Goal: Information Seeking & Learning: Learn about a topic

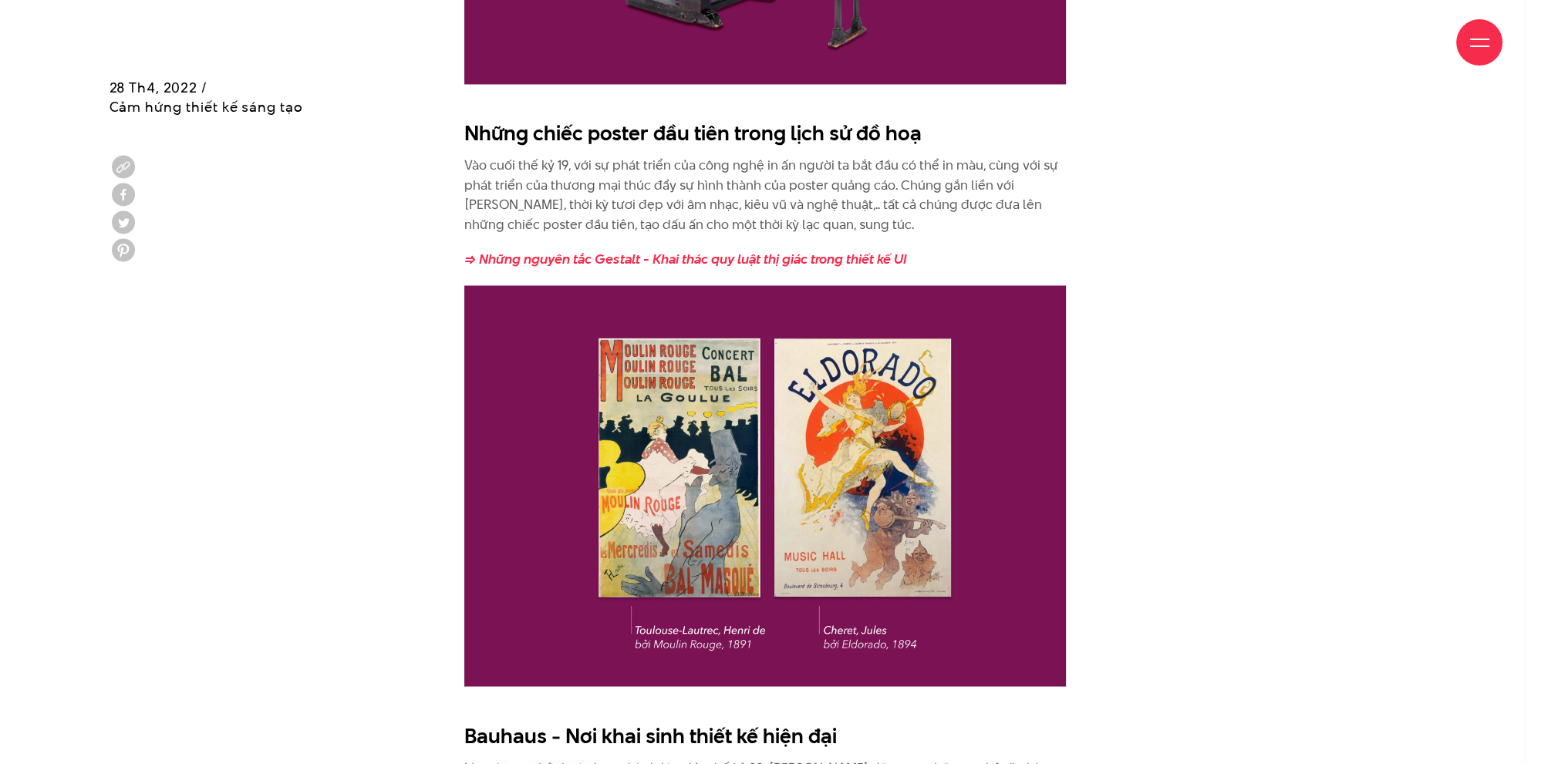
scroll to position [3393, 0]
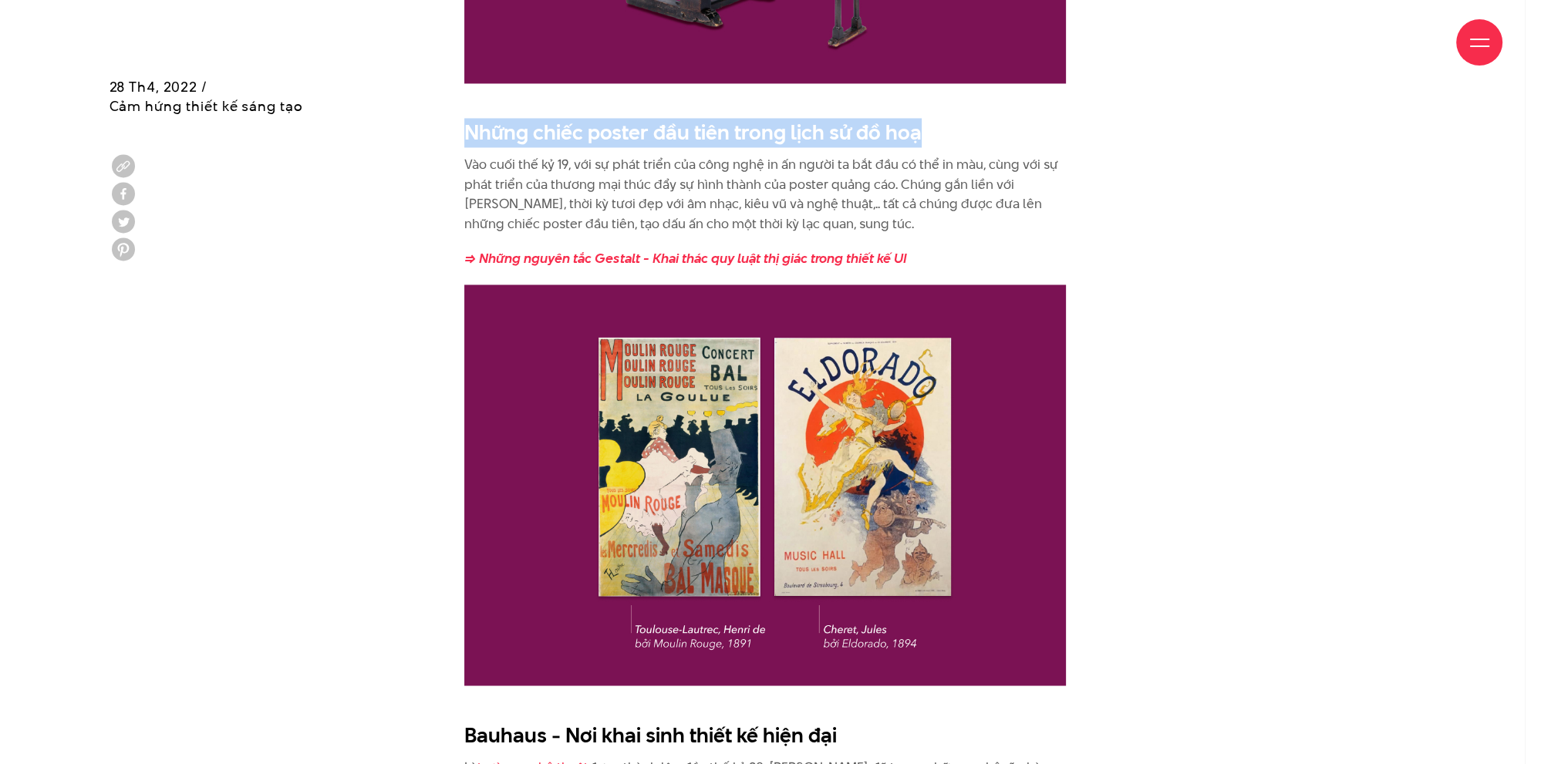
drag, startPoint x: 467, startPoint y: 110, endPoint x: 926, endPoint y: 115, distance: 459.0
click at [926, 118] on h2 "Những chiếc poster đầu tiên trong lịch sử đồ hoạ" at bounding box center [765, 132] width 602 height 29
copy h2 "Những chiếc poster đầu tiên trong lịch sử đồ hoạ"
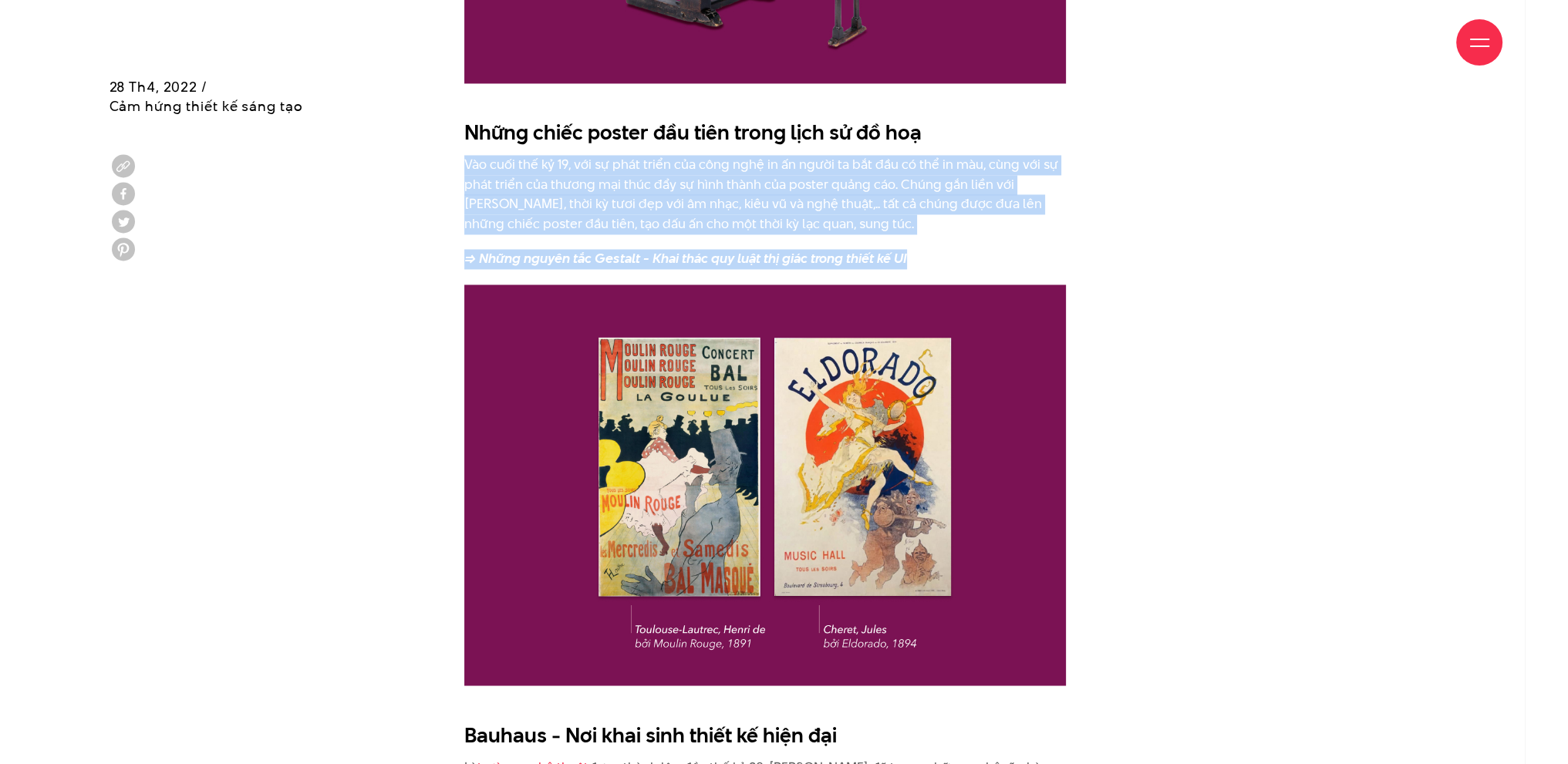
drag, startPoint x: 465, startPoint y: 144, endPoint x: 929, endPoint y: 251, distance: 476.2
copy div "Vào cuối thế kỷ 19, với sự phát triển của công nghệ in ấn người ta bắt đầu có t…"
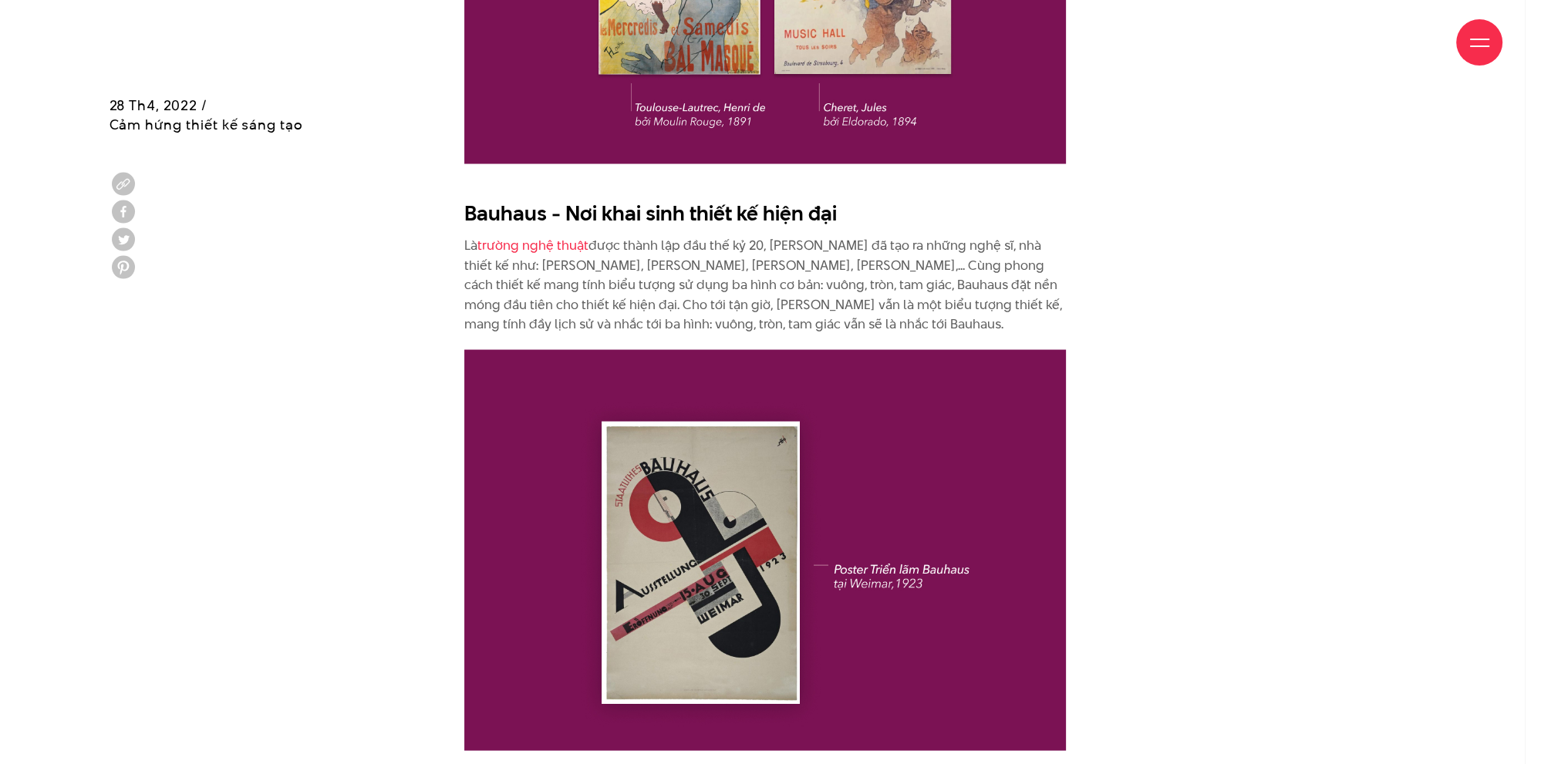
scroll to position [3933, 0]
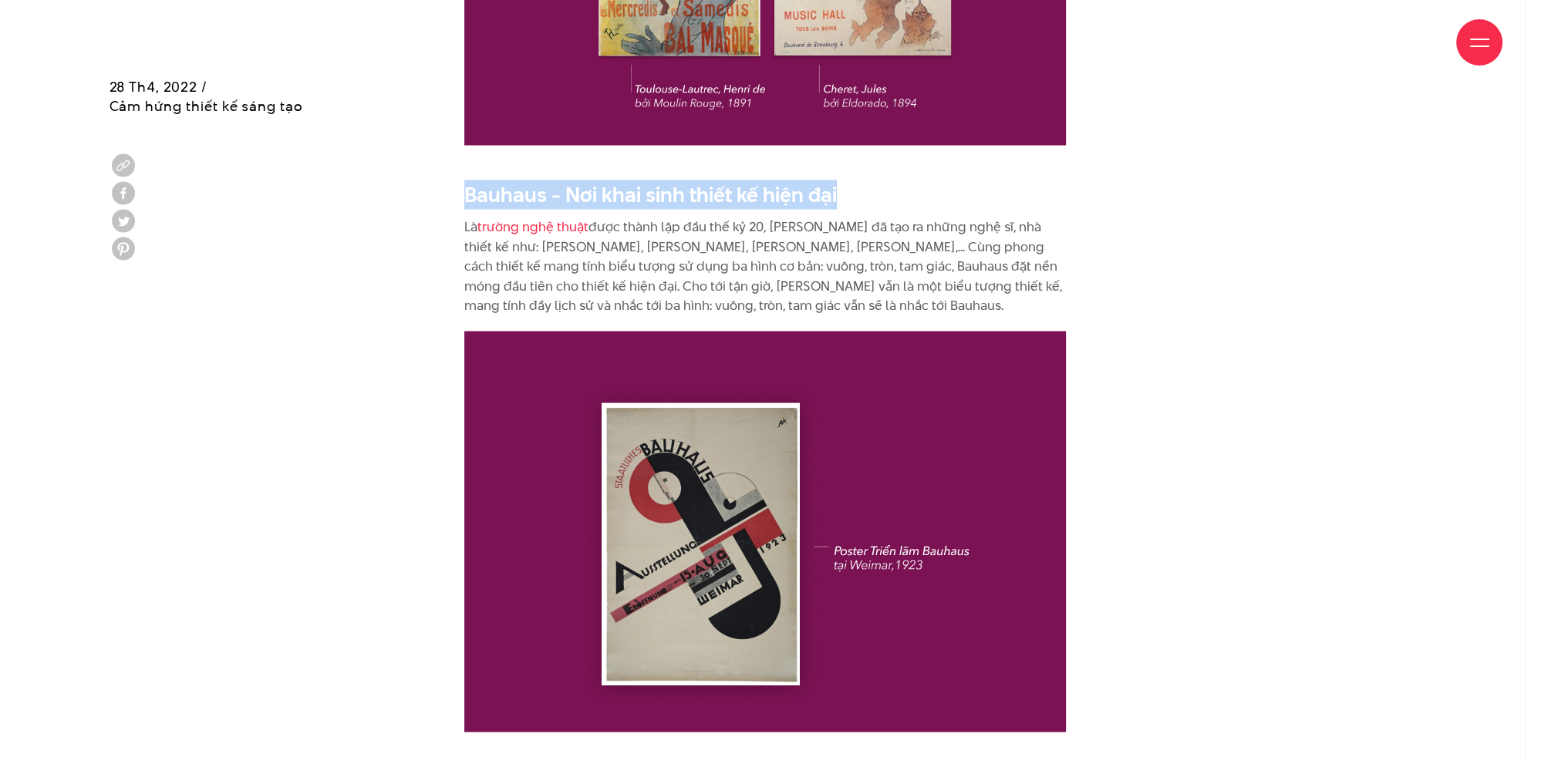
drag, startPoint x: 850, startPoint y: 169, endPoint x: 459, endPoint y: 170, distance: 391.0
click at [459, 170] on div "Về mặt chuyên môn tất nhiên, không phải ai cũng biết và có thể làm đồ hoạ, thế …" at bounding box center [784, 396] width 694 height 5671
copy h2 "Bauhaus - Nơi khai sinh thiết kế hiện đại"
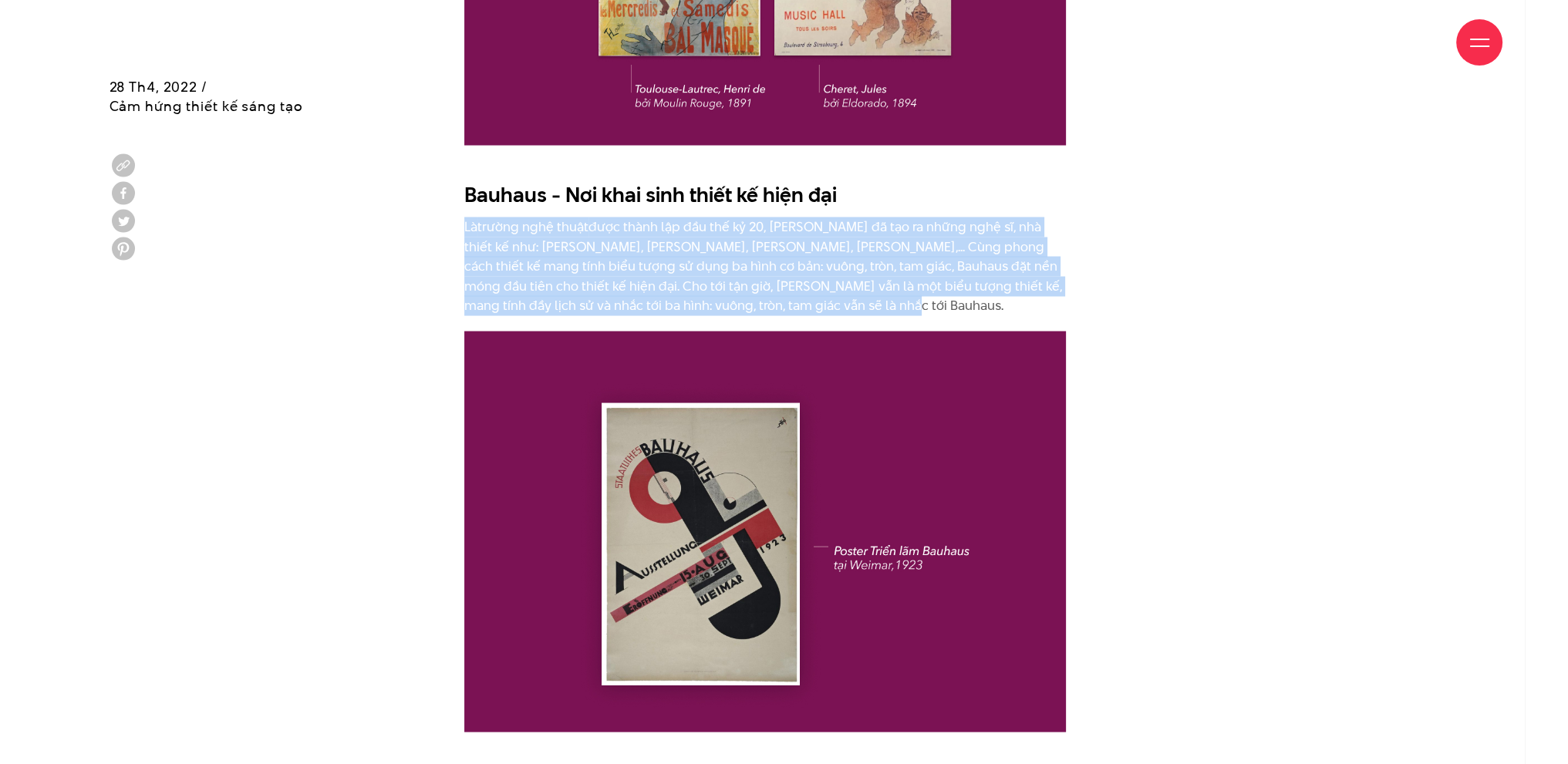
drag, startPoint x: 462, startPoint y: 205, endPoint x: 819, endPoint y: 288, distance: 366.5
click at [819, 288] on p "Là trường nghệ thuật được thành lập đầu thế kỷ 20, [PERSON_NAME] đã tạo ra nhữn…" at bounding box center [765, 267] width 602 height 99
copy p "Là trường nghệ thuật được thành lập đầu thế kỷ 20, [PERSON_NAME] đã tạo ra nhữn…"
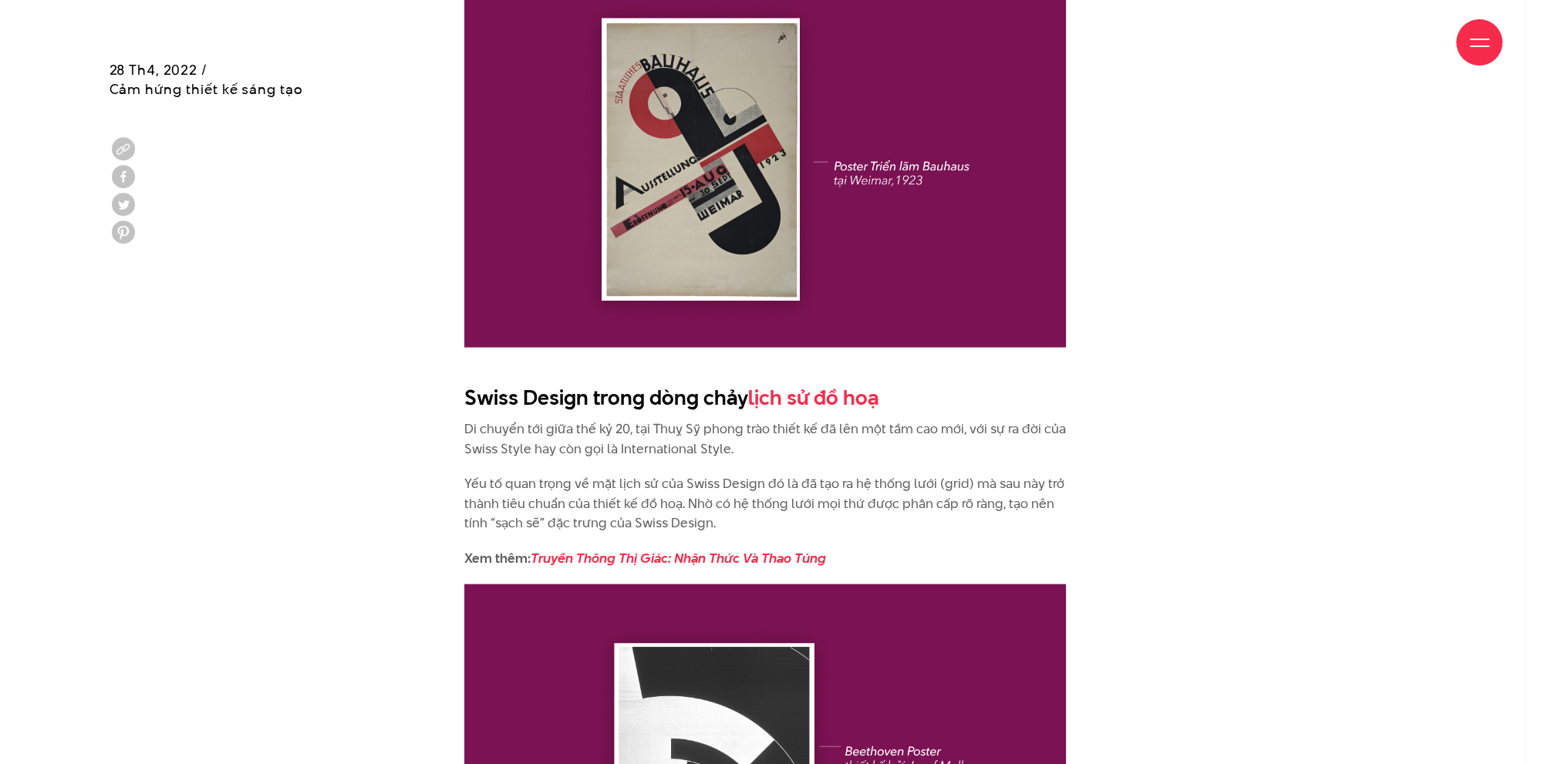
scroll to position [4318, 0]
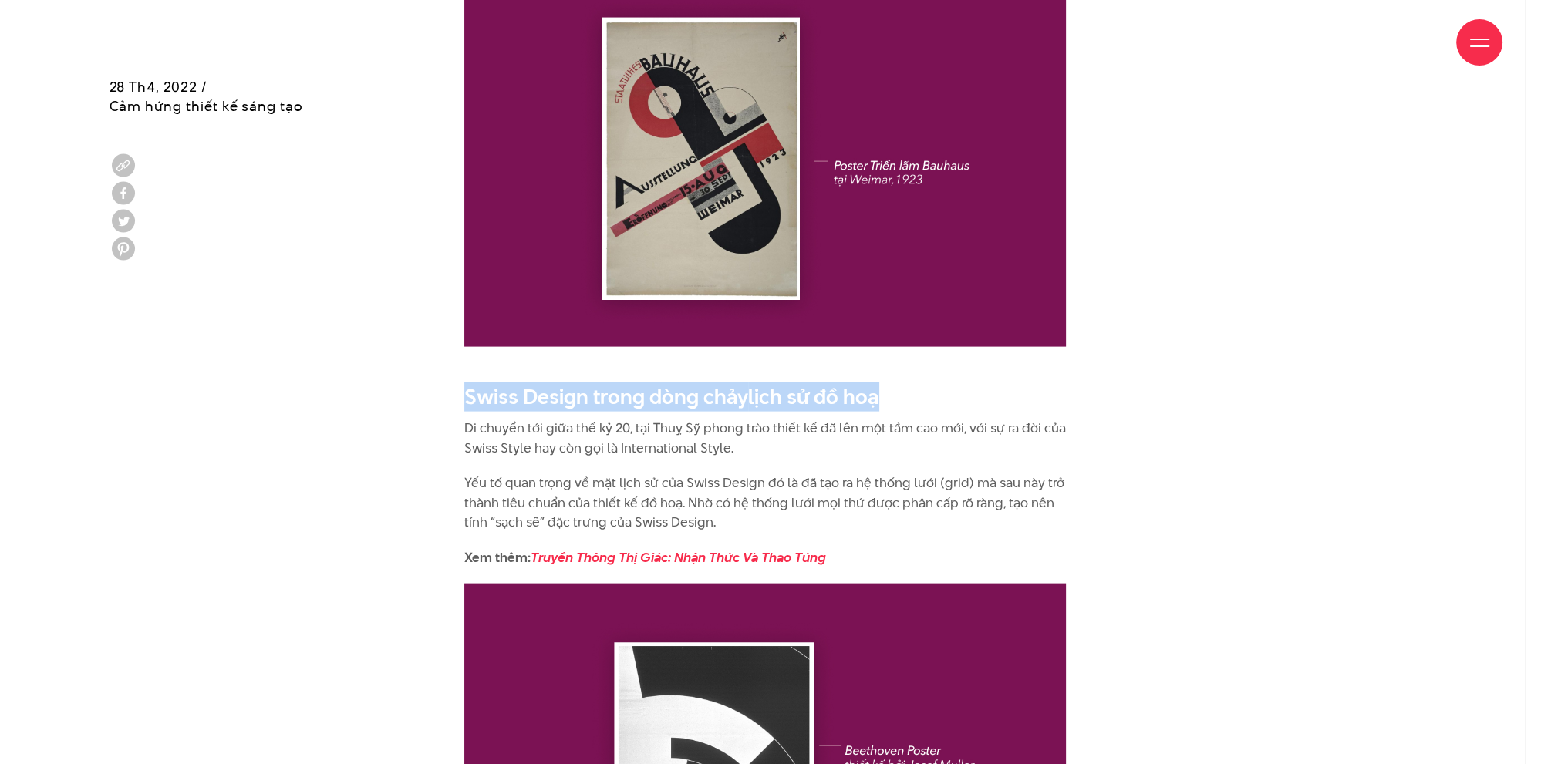
drag, startPoint x: 466, startPoint y: 374, endPoint x: 888, endPoint y: 373, distance: 422.0
click at [888, 383] on h2 "Swiss Design trong dòng chảy lịch sử đồ hoạ" at bounding box center [765, 397] width 602 height 29
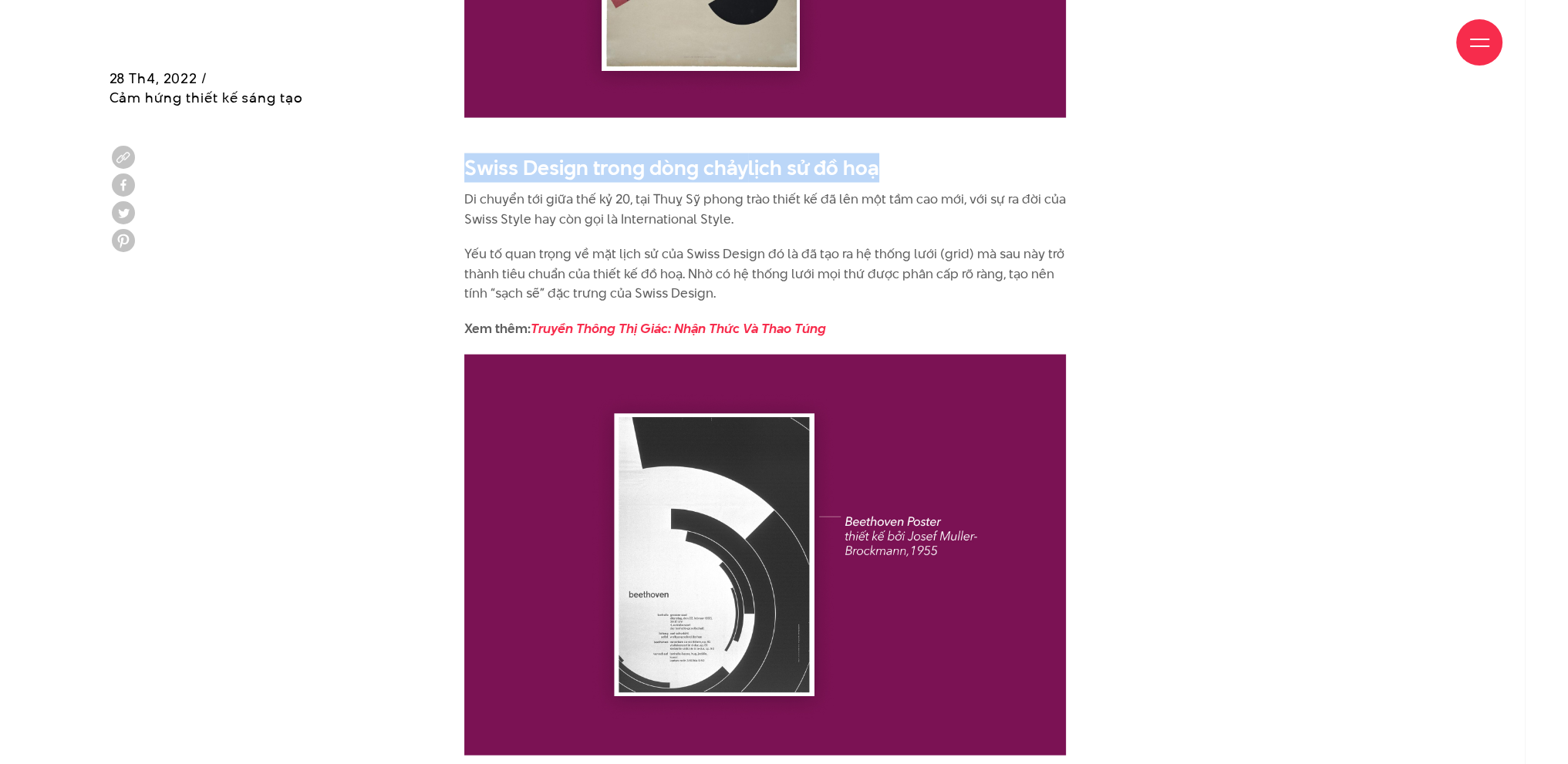
scroll to position [4550, 0]
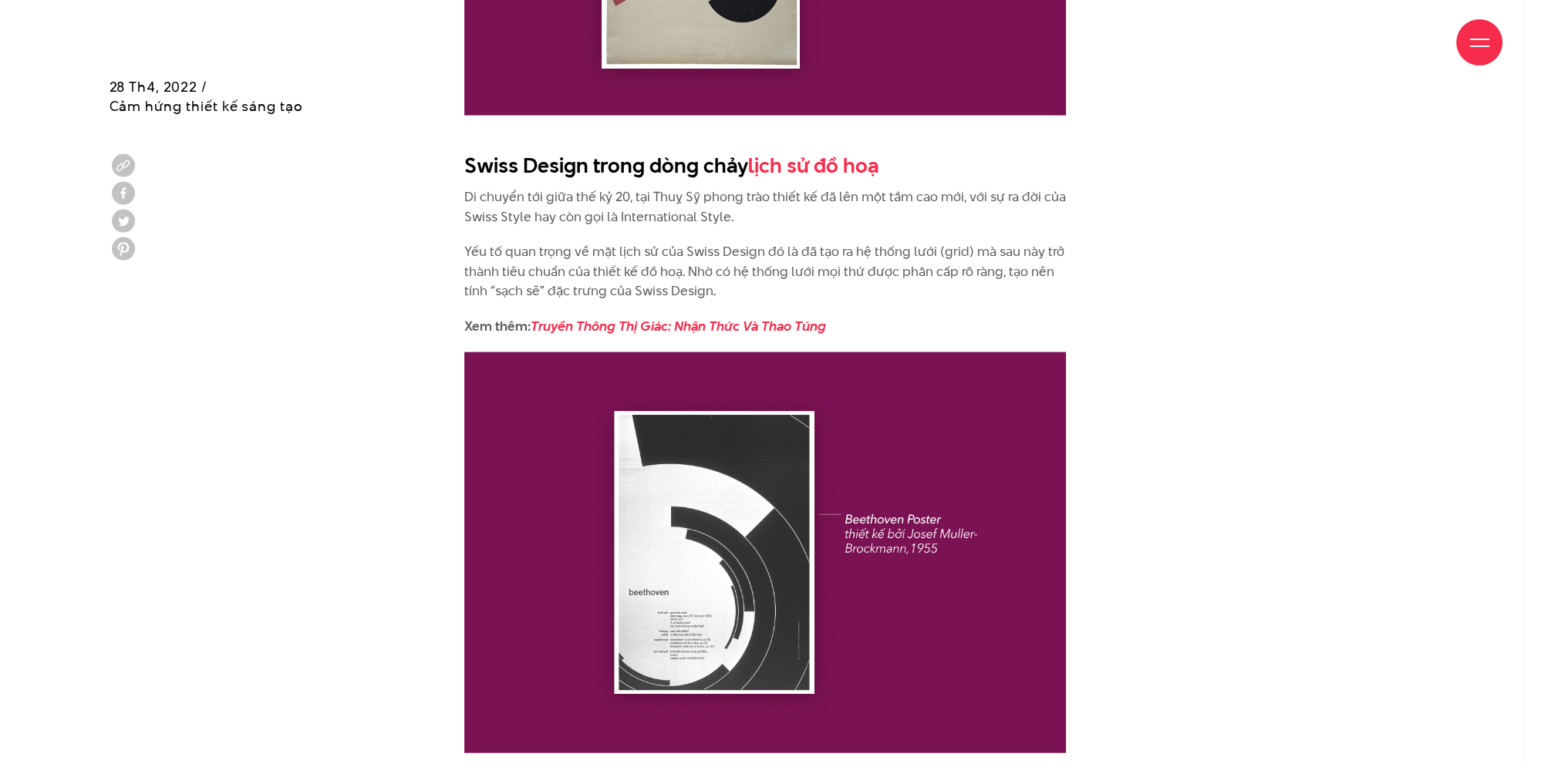
click at [480, 187] on p "Di chuyển tới giữa thế kỷ 20, tại Thuỵ Sỹ phong trào thiết kế đã lên một tầm ca…" at bounding box center [765, 206] width 602 height 39
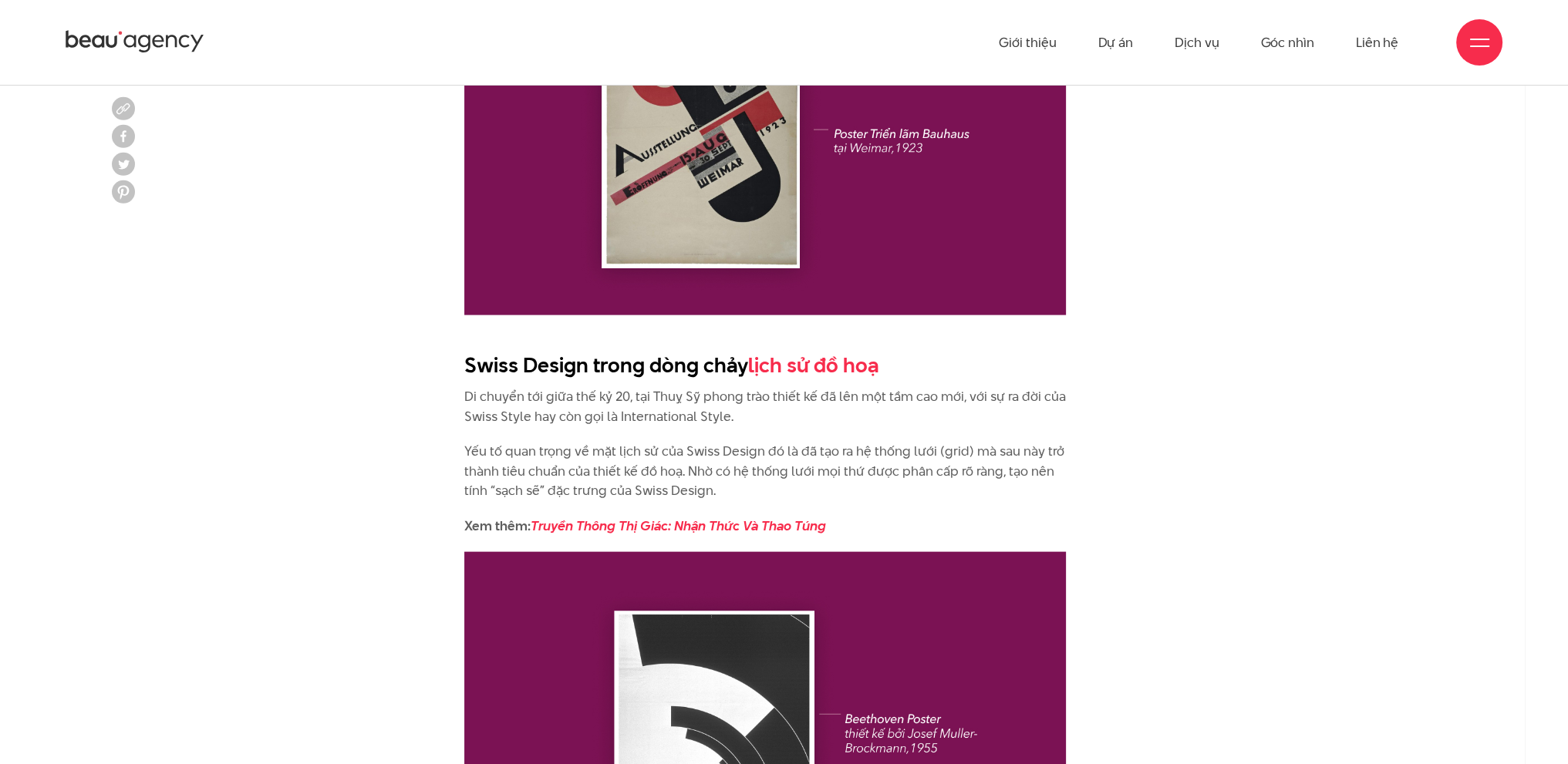
scroll to position [4293, 0]
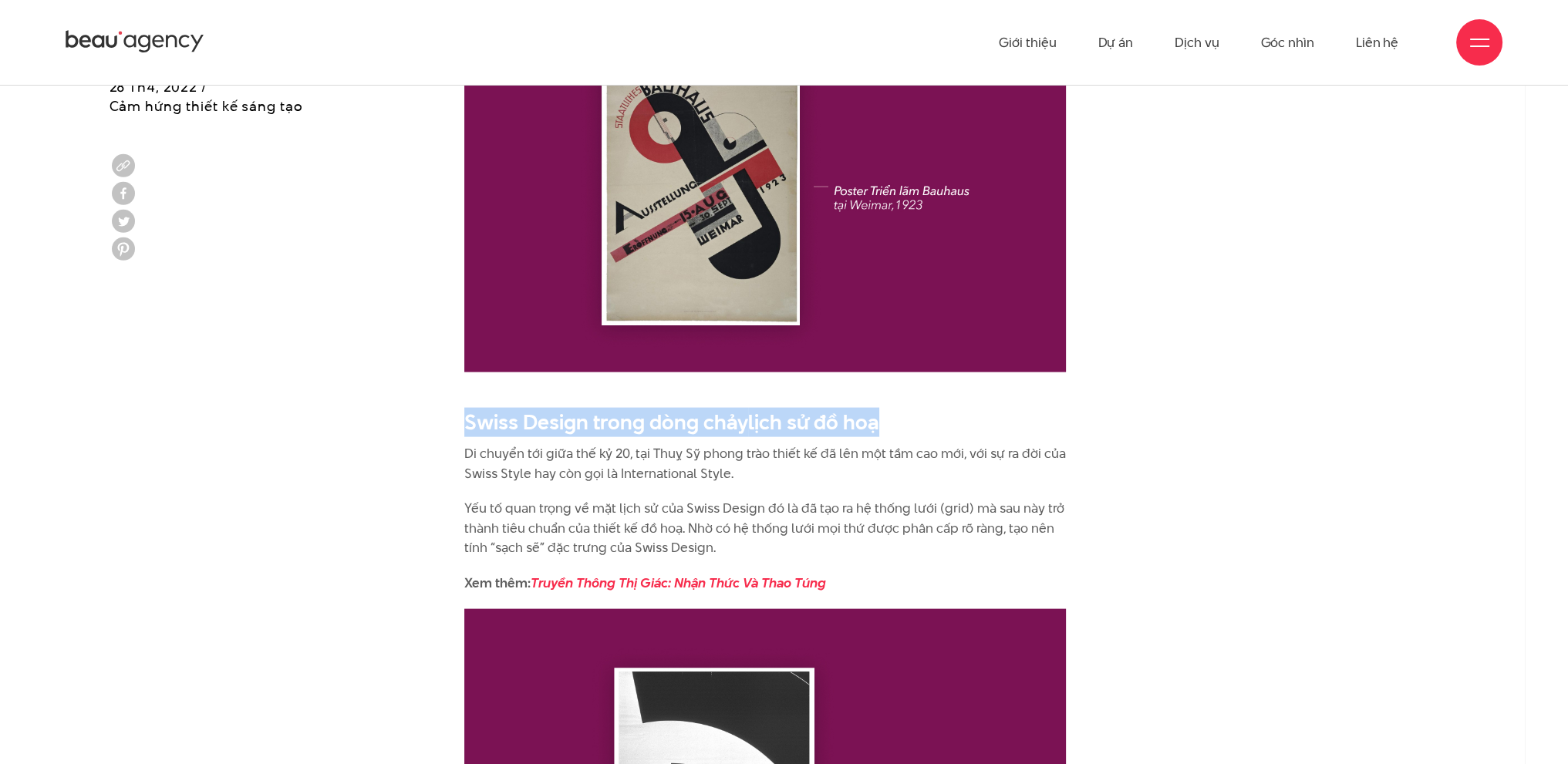
drag, startPoint x: 462, startPoint y: 398, endPoint x: 907, endPoint y: 402, distance: 445.0
click at [907, 402] on div "Về mặt chuyên môn tất nhiên, không phải ai cũng biết và có thể làm đồ hoạ, thế …" at bounding box center [784, 37] width 694 height 5671
copy h2 "Swiss Design trong dòng chảy lịch sử đồ hoạ"
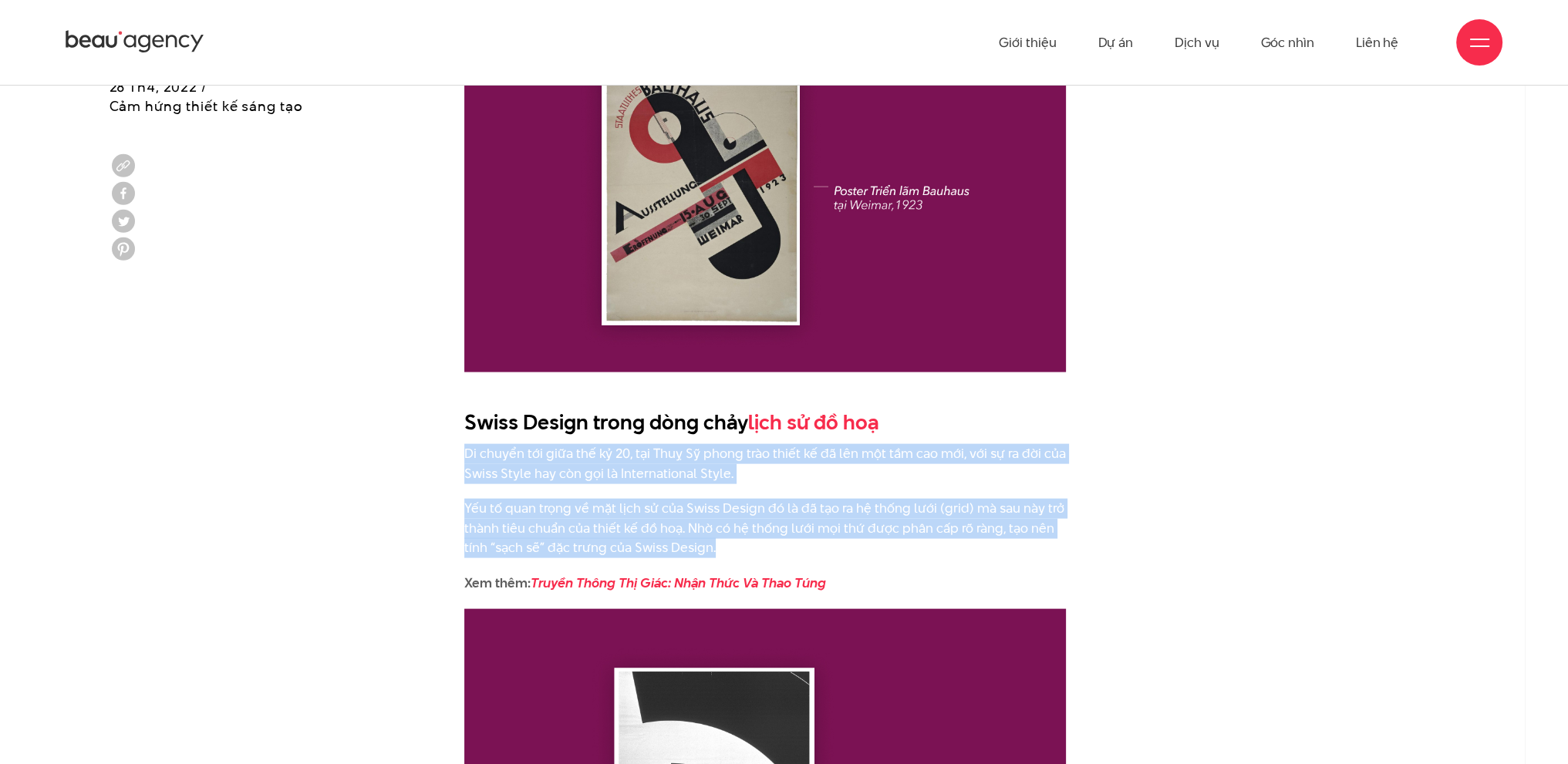
drag, startPoint x: 466, startPoint y: 435, endPoint x: 881, endPoint y: 525, distance: 424.6
click at [881, 525] on div "Về mặt chuyên môn tất nhiên, không phải ai cũng biết và có thể làm đồ hoạ, thế …" at bounding box center [765, 29] width 602 height 5655
copy div "Di chuyển tới giữa thế kỷ 20, tại Thuỵ Sỹ phong trào thiết kế đã lên một tầm ca…"
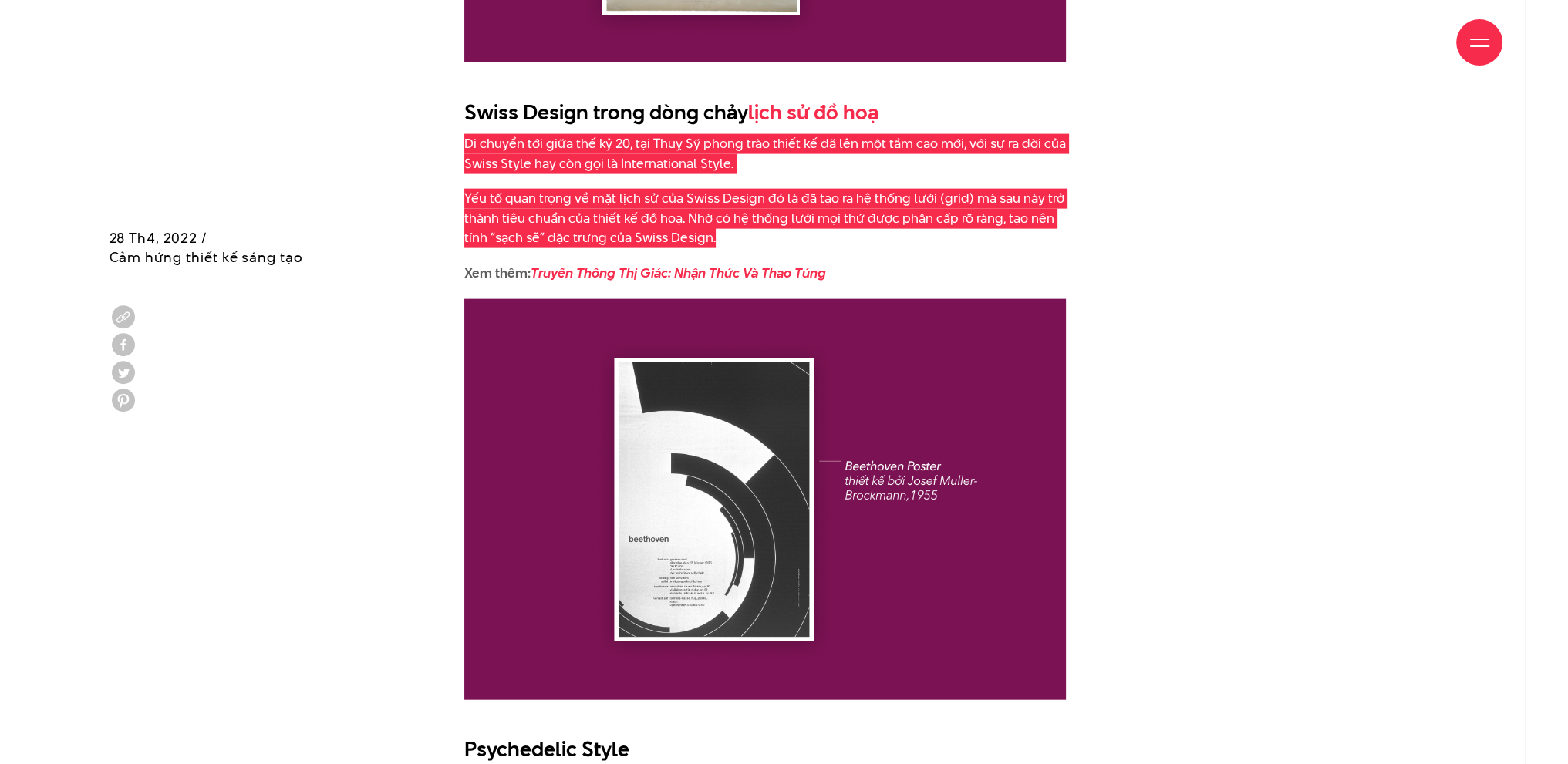
scroll to position [4755, 0]
